Goal: Transaction & Acquisition: Purchase product/service

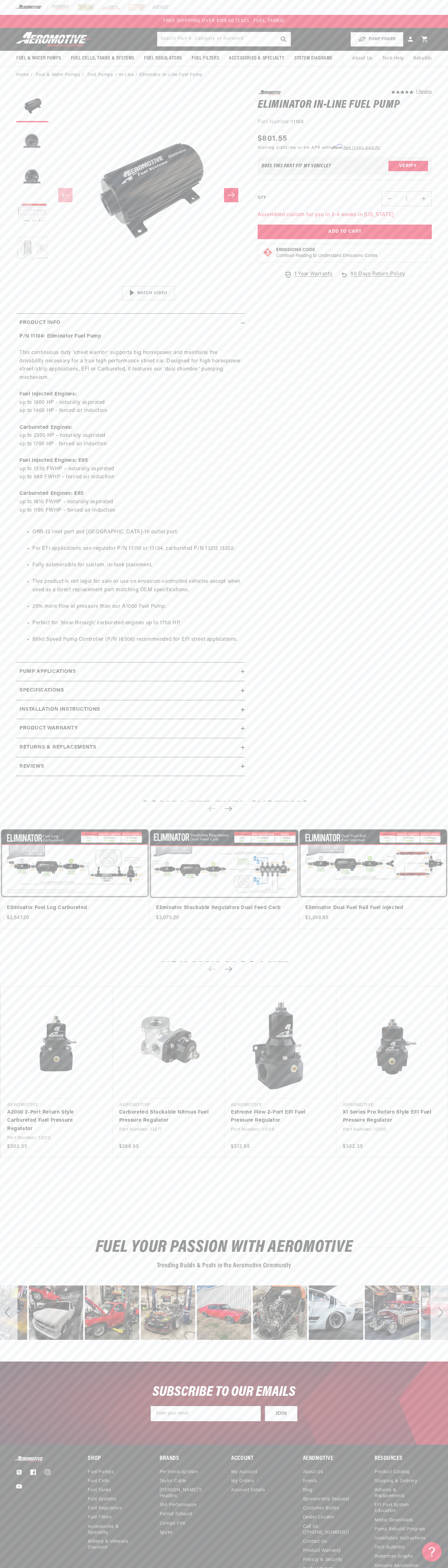
click at [158, 6] on img at bounding box center [160, 7] width 18 height 7
click at [430, 1388] on div "SUBSCRIBE TO OUR EMAILS JOIN Submit" at bounding box center [224, 1403] width 448 height 83
click at [93, 1568] on html "Skip to content Your cart Your cart is empty Loading... You may also like Subto…" at bounding box center [224, 784] width 448 height 1568
click at [1, 1208] on main "Home Fuel & Water Pumps Fuel Pumps In-Line Eliminator In-Line Fuel Pump 5.0 sta…" at bounding box center [224, 714] width 448 height 1295
